Goal: Transaction & Acquisition: Purchase product/service

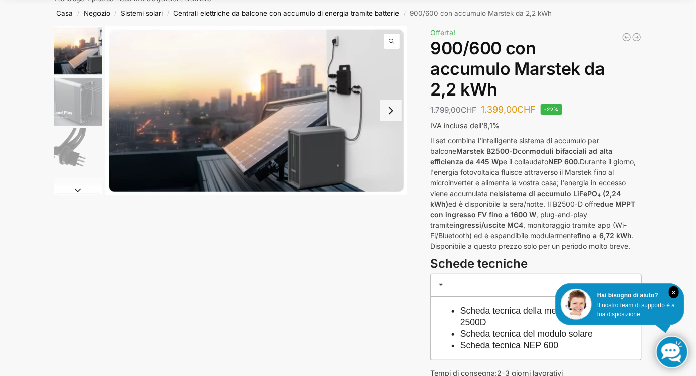
scroll to position [47, 0]
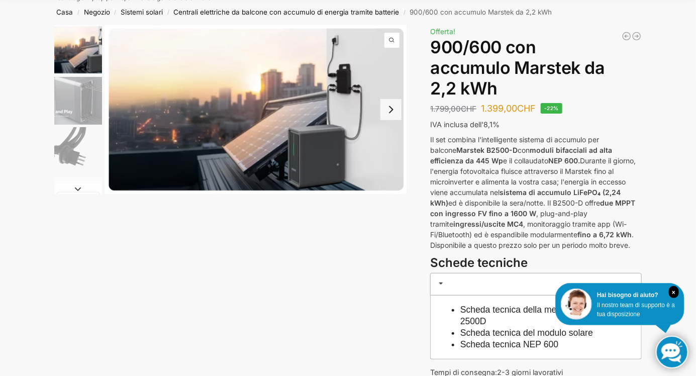
click at [394, 109] on button "Next slide" at bounding box center [390, 109] width 21 height 21
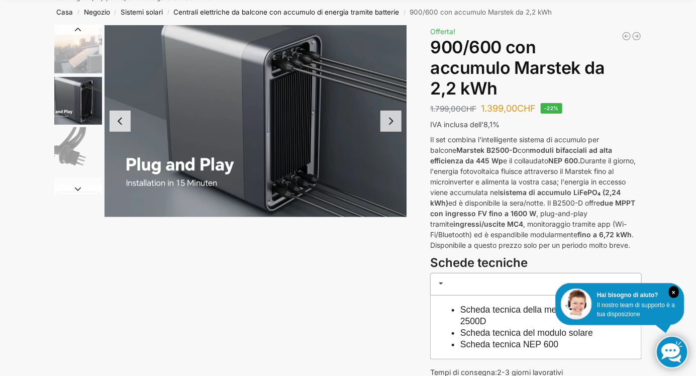
click at [394, 122] on button "Next slide" at bounding box center [390, 121] width 21 height 21
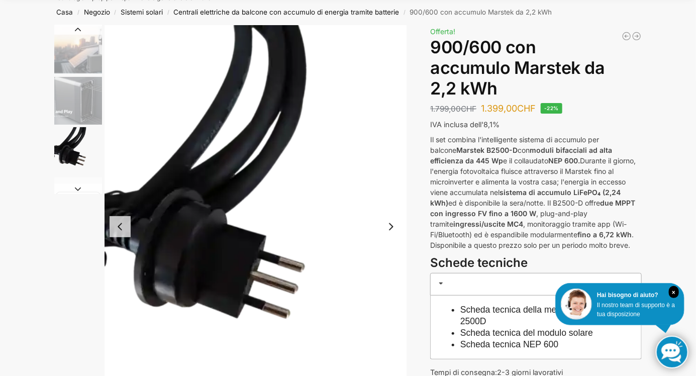
click at [389, 221] on button "Next slide" at bounding box center [390, 226] width 21 height 21
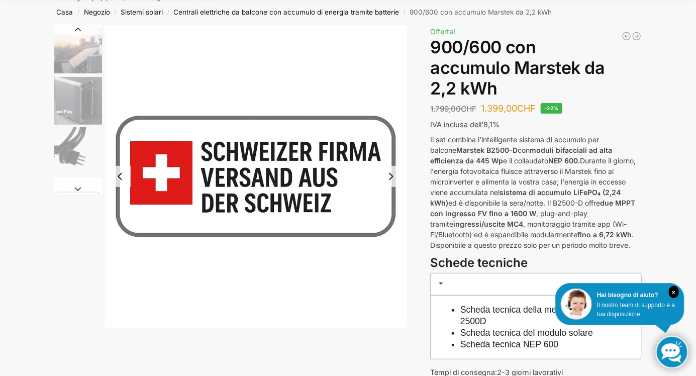
click at [395, 166] on button "Next slide" at bounding box center [390, 176] width 21 height 21
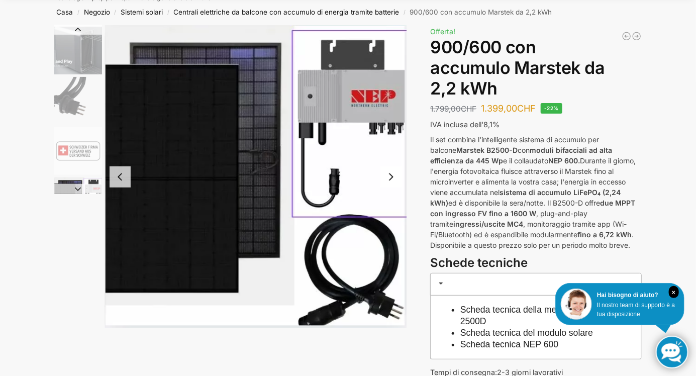
click at [393, 175] on button "Next slide" at bounding box center [390, 176] width 21 height 21
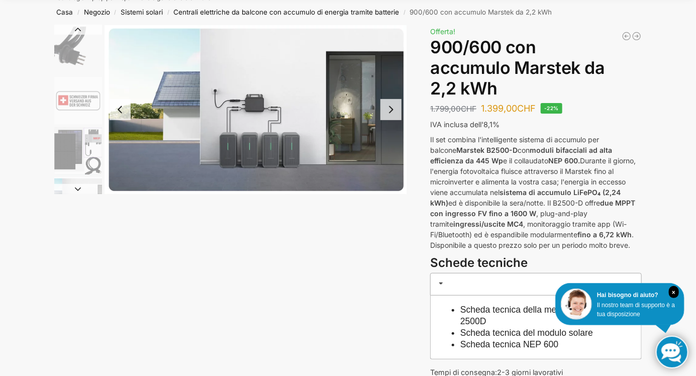
click at [394, 104] on button "Next slide" at bounding box center [390, 109] width 21 height 21
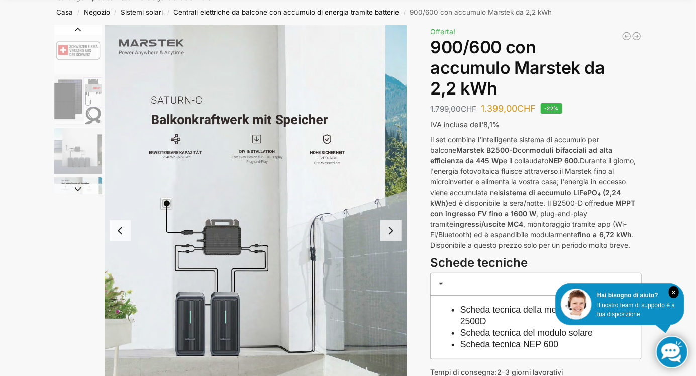
click at [393, 227] on button "Next slide" at bounding box center [390, 230] width 21 height 21
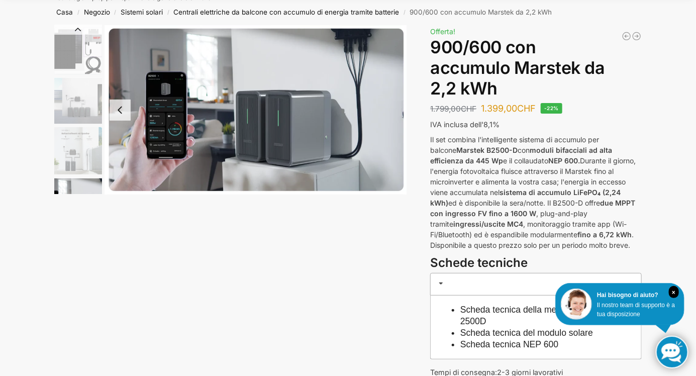
click at [395, 124] on img "8 / 8" at bounding box center [256, 109] width 303 height 169
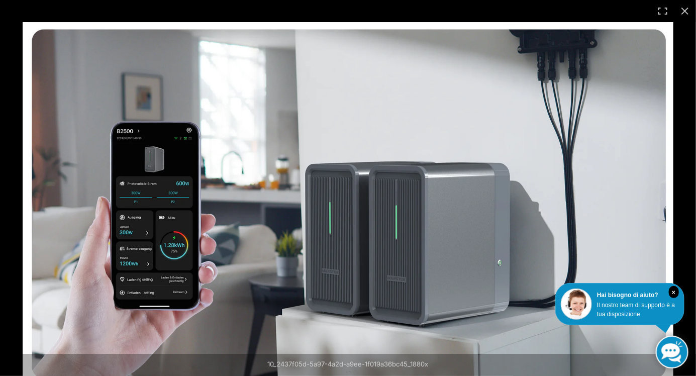
click at [533, 249] on img at bounding box center [348, 204] width 651 height 364
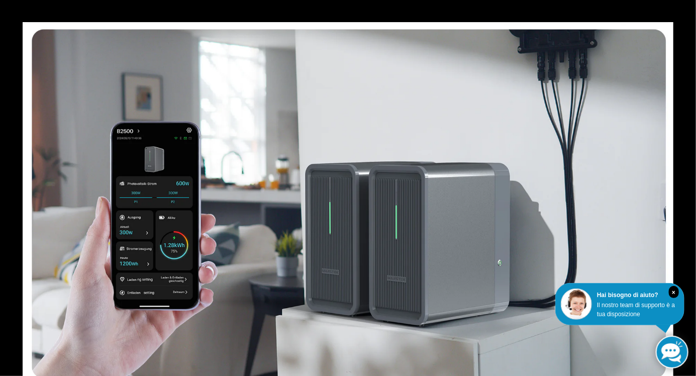
click at [663, 213] on img at bounding box center [348, 204] width 651 height 364
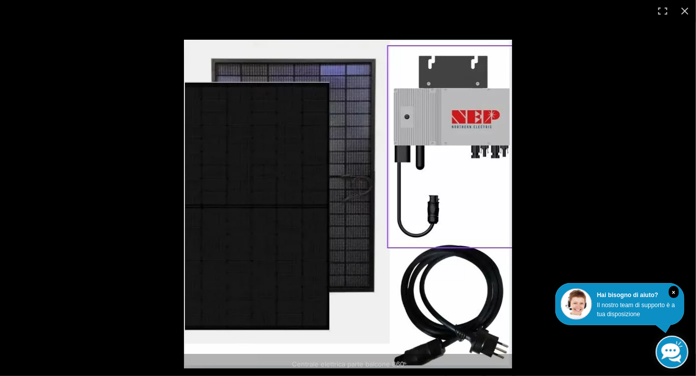
click at [688, 13] on button "Chiudi (Esc)" at bounding box center [685, 11] width 22 height 22
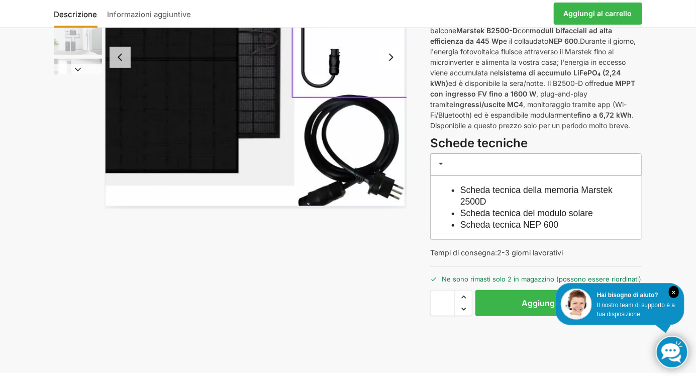
scroll to position [169, 0]
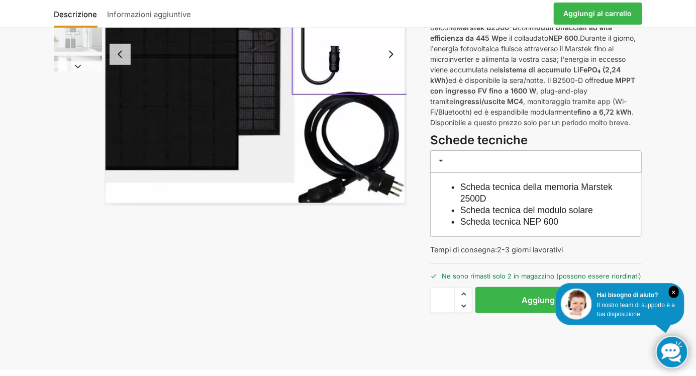
click at [674, 296] on font "×" at bounding box center [674, 292] width 4 height 7
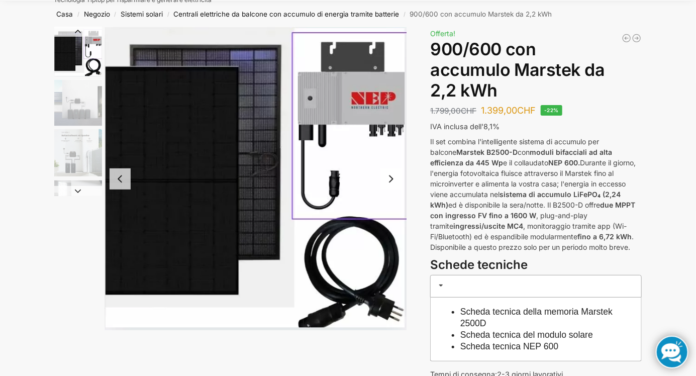
scroll to position [0, 0]
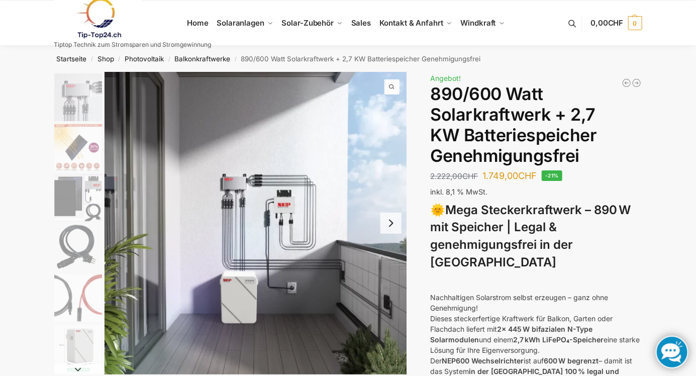
click at [79, 191] on img "6 / 12" at bounding box center [78, 198] width 48 height 48
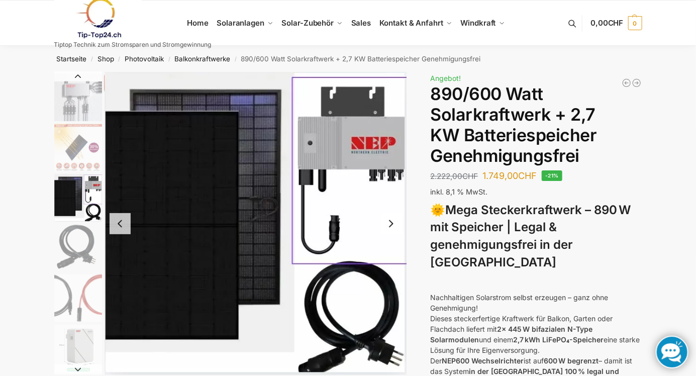
click at [394, 214] on button "Next slide" at bounding box center [390, 223] width 21 height 21
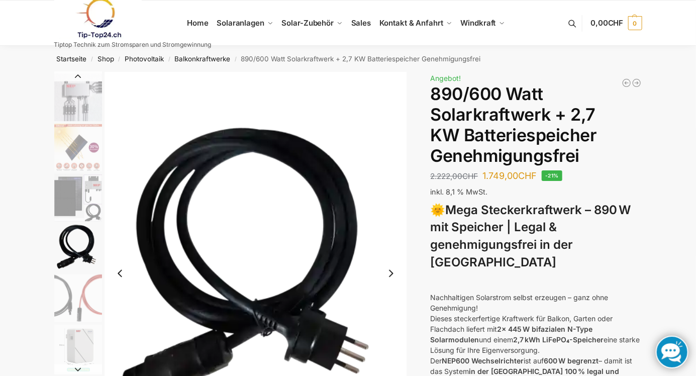
click at [391, 278] on button "Next slide" at bounding box center [390, 273] width 21 height 21
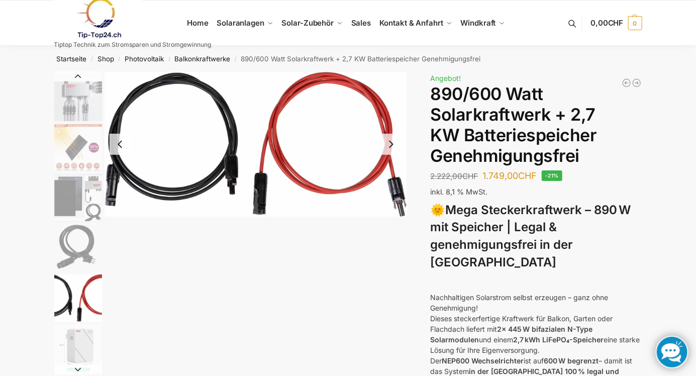
click at [390, 138] on button "Next slide" at bounding box center [390, 144] width 21 height 21
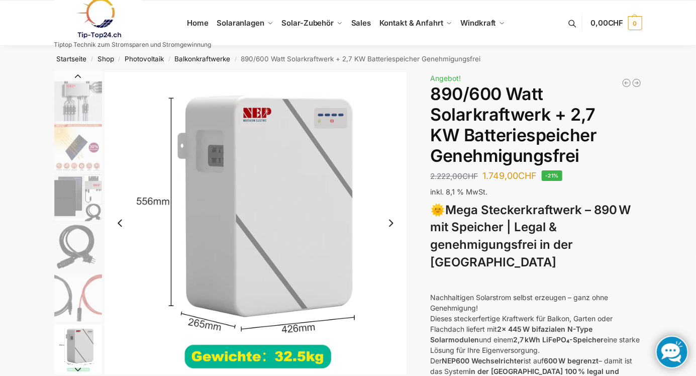
click at [393, 220] on button "Next slide" at bounding box center [390, 223] width 21 height 21
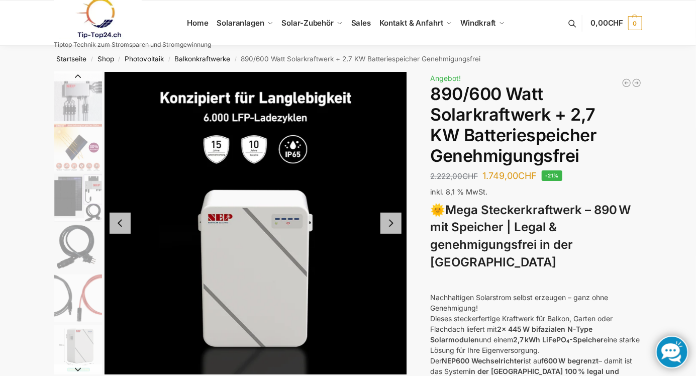
click at [389, 218] on button "Next slide" at bounding box center [390, 223] width 21 height 21
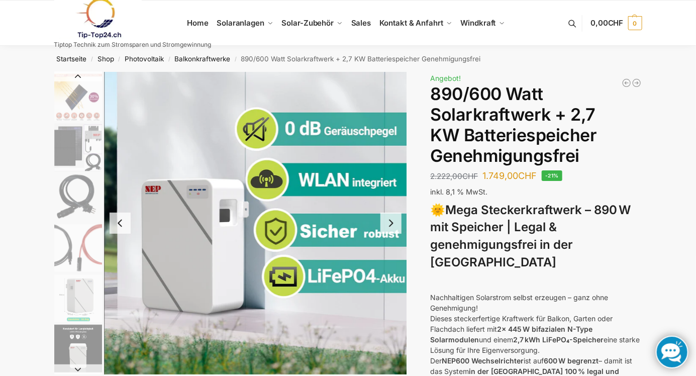
click at [394, 219] on button "Next slide" at bounding box center [390, 223] width 21 height 21
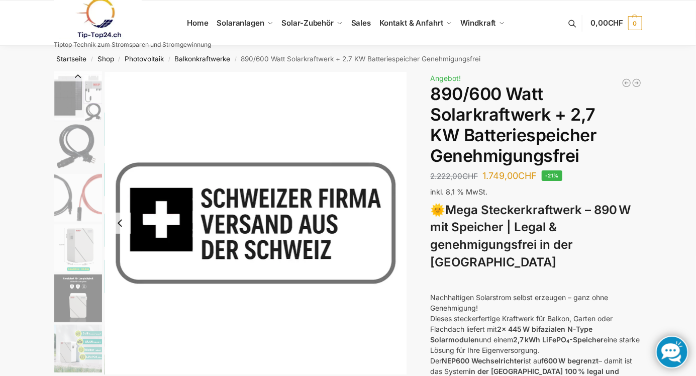
click at [394, 218] on img "12 / 12" at bounding box center [256, 223] width 303 height 303
